Goal: Task Accomplishment & Management: Use online tool/utility

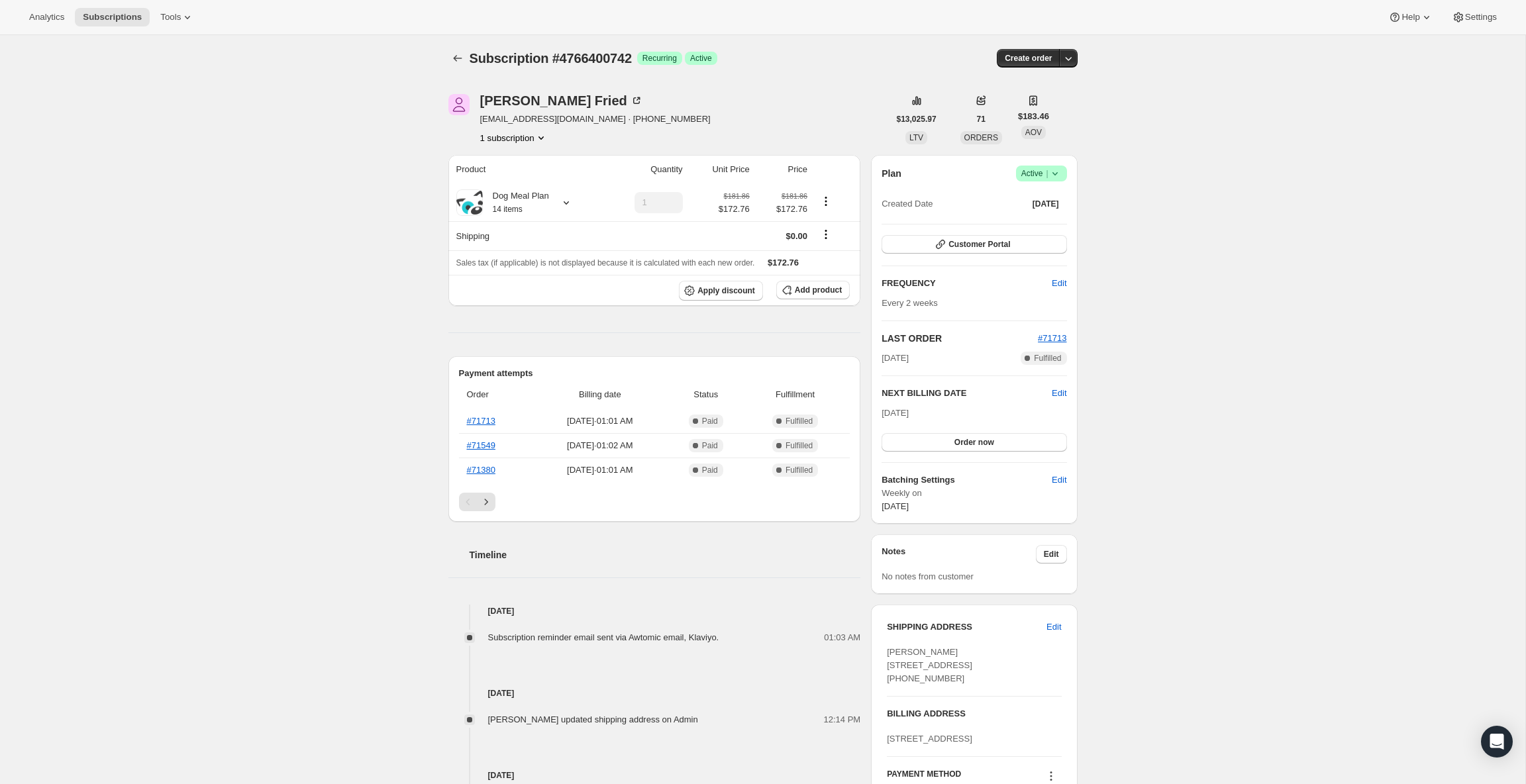
scroll to position [3, 0]
click at [722, 298] on button "Apply discount" at bounding box center [721, 290] width 84 height 20
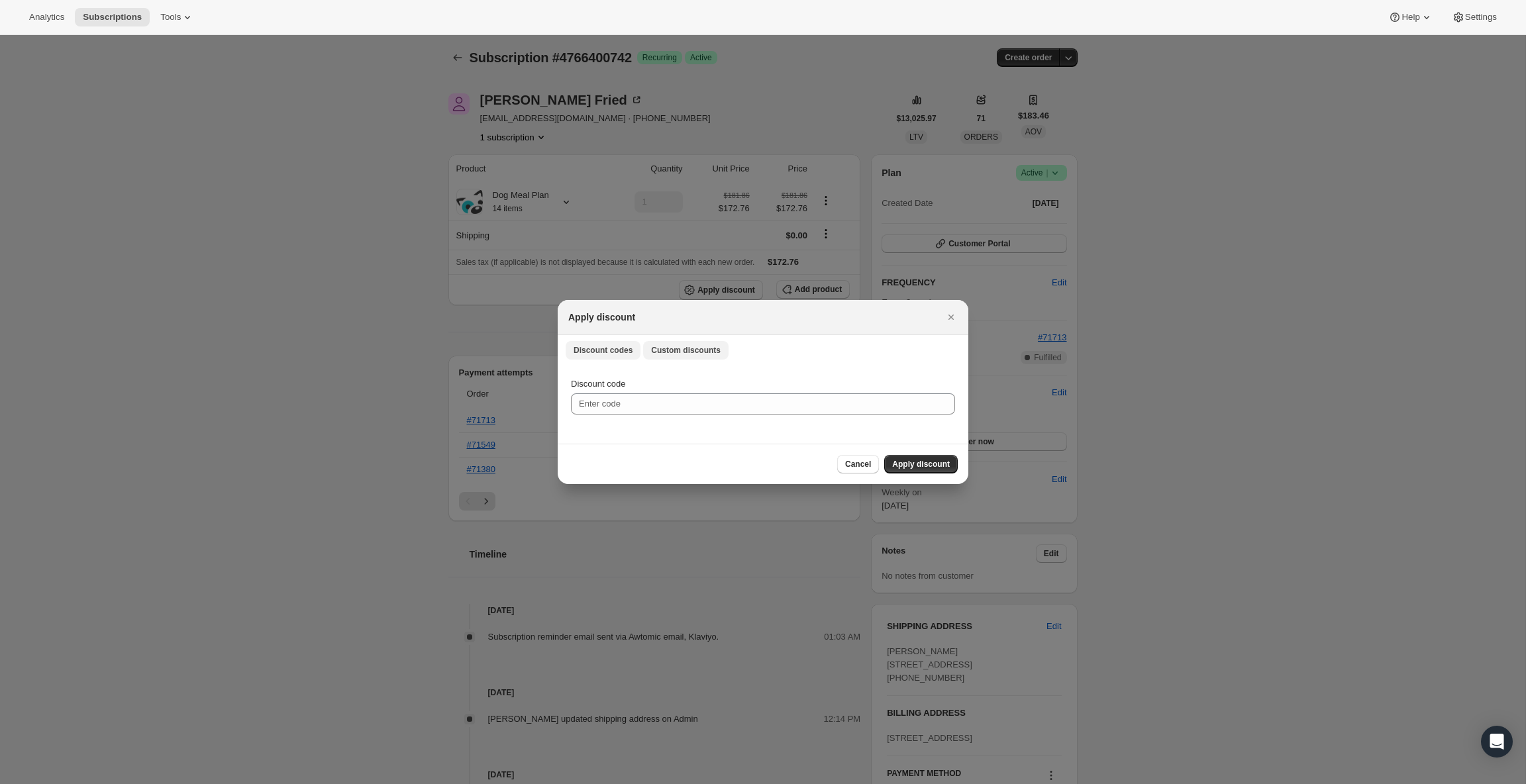
click at [672, 349] on span "Custom discounts" at bounding box center [686, 350] width 70 height 11
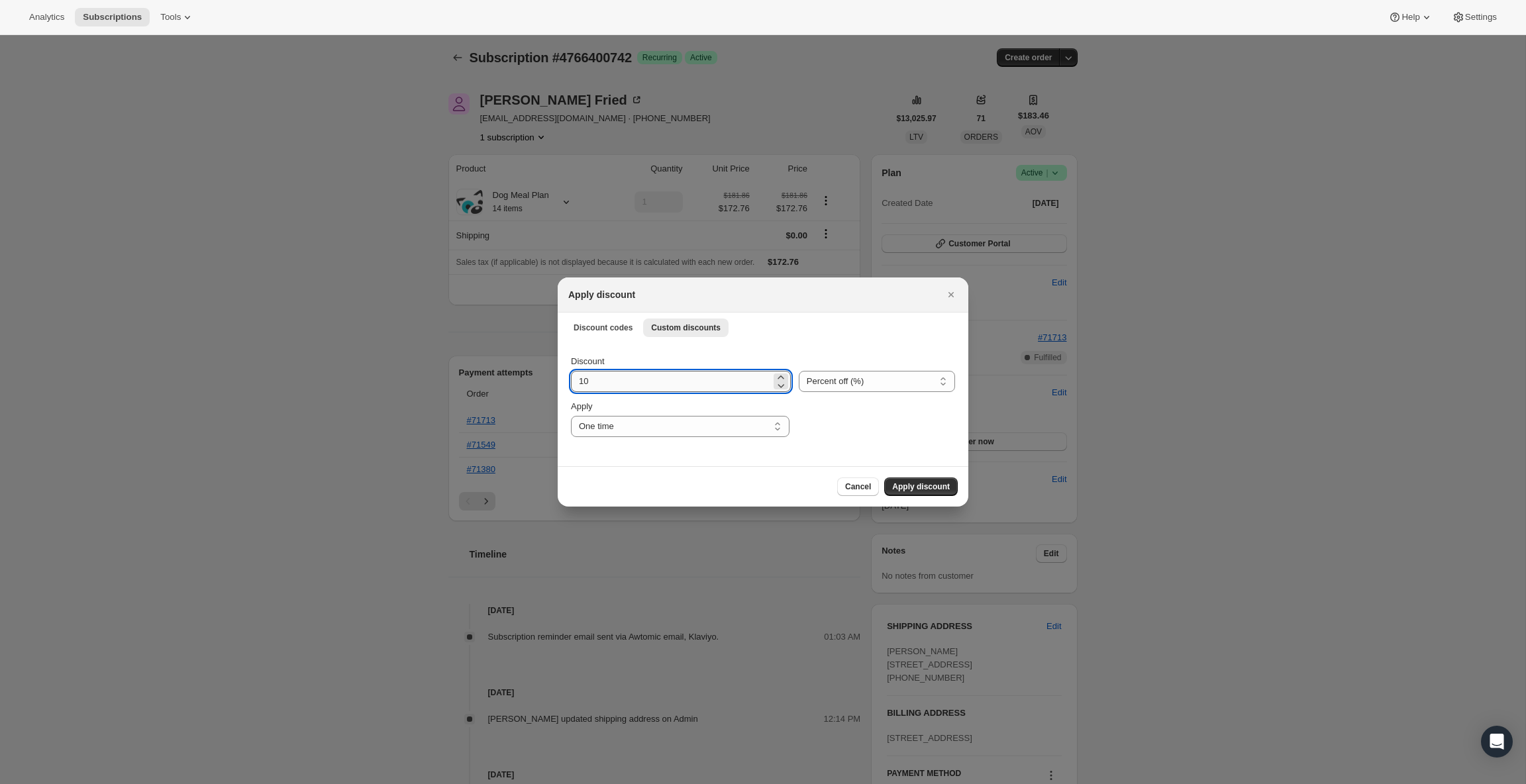
click at [665, 381] on input "10" at bounding box center [671, 381] width 200 height 21
type input "100"
click at [894, 422] on div ":rcq:" at bounding box center [876, 418] width 158 height 37
click at [912, 488] on span "Apply discount" at bounding box center [921, 487] width 58 height 11
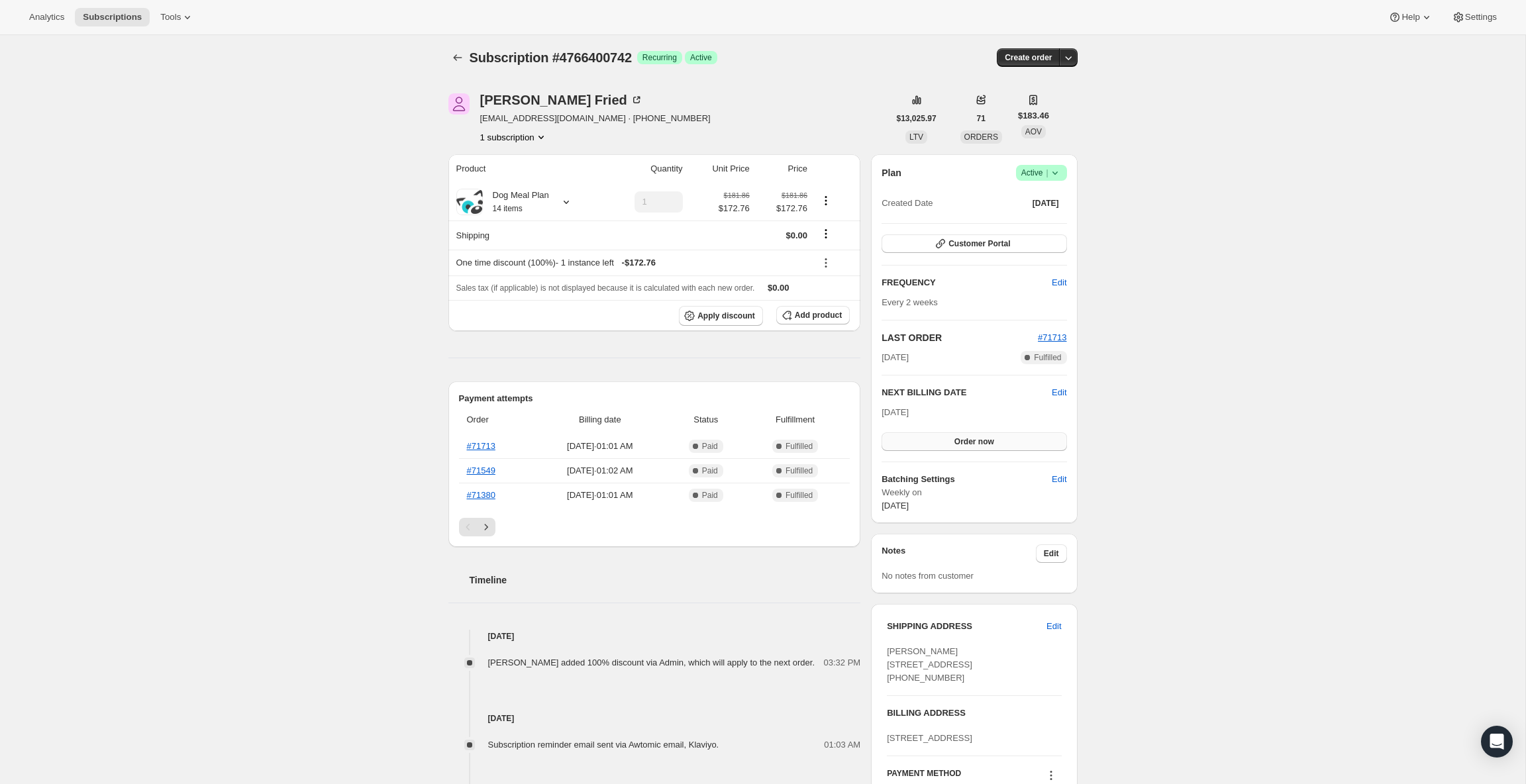
click at [966, 444] on span "Order now" at bounding box center [974, 442] width 40 height 11
click at [966, 444] on span "Click to confirm" at bounding box center [974, 441] width 60 height 11
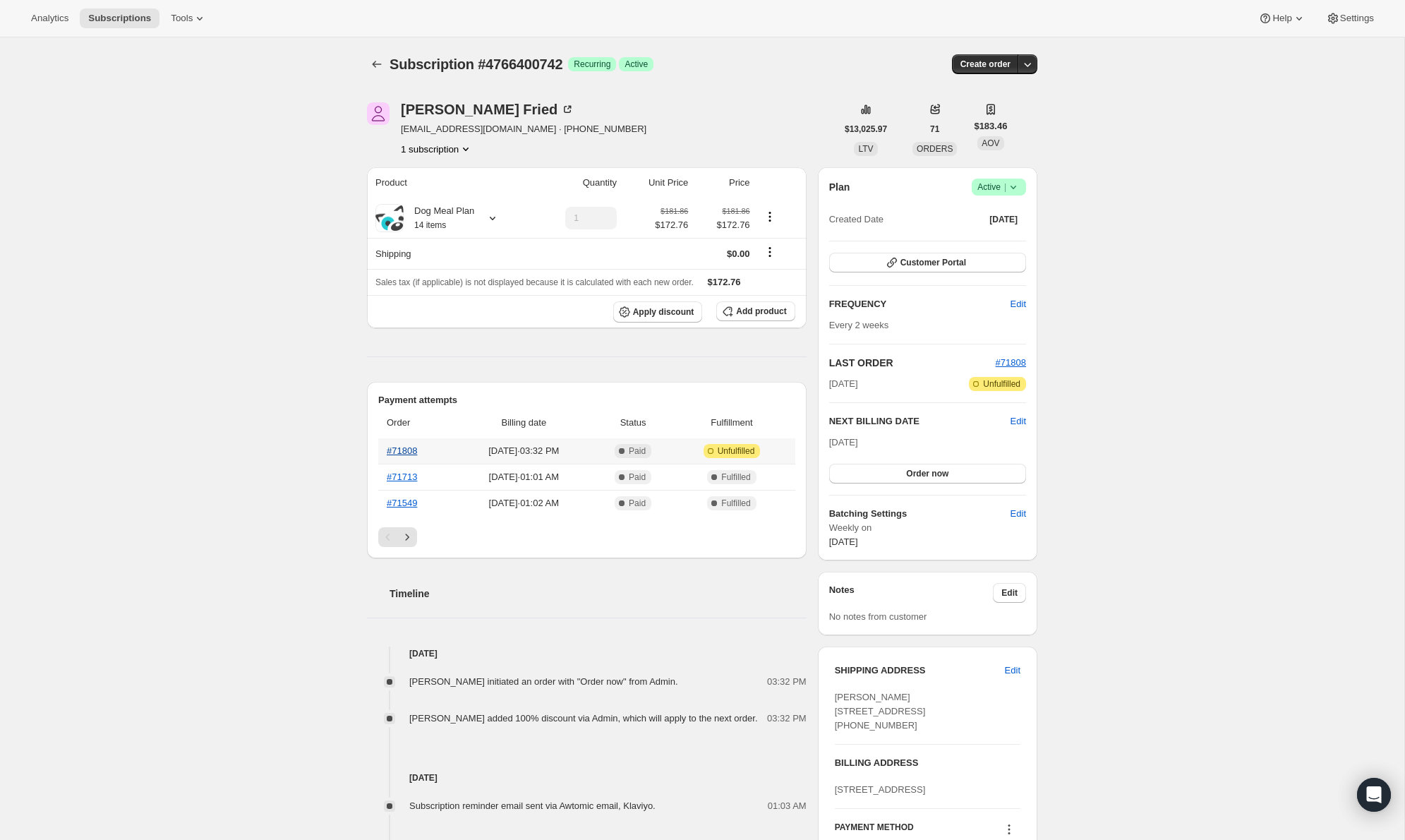
click at [402, 455] on link "#71808" at bounding box center [402, 450] width 31 height 10
